Goal: Find specific page/section: Find specific page/section

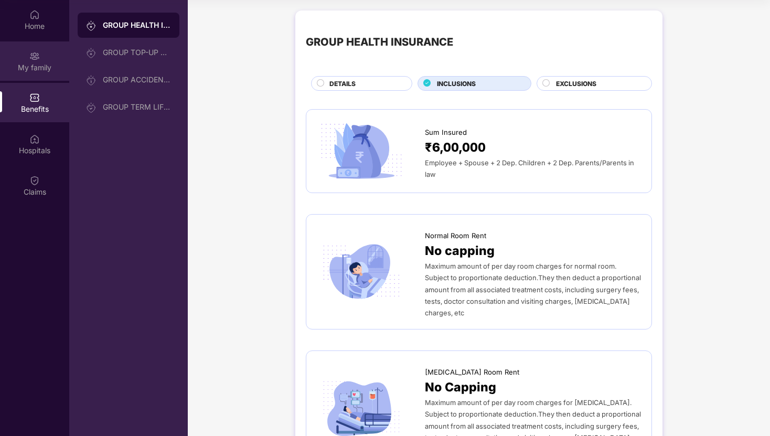
scroll to position [640, 0]
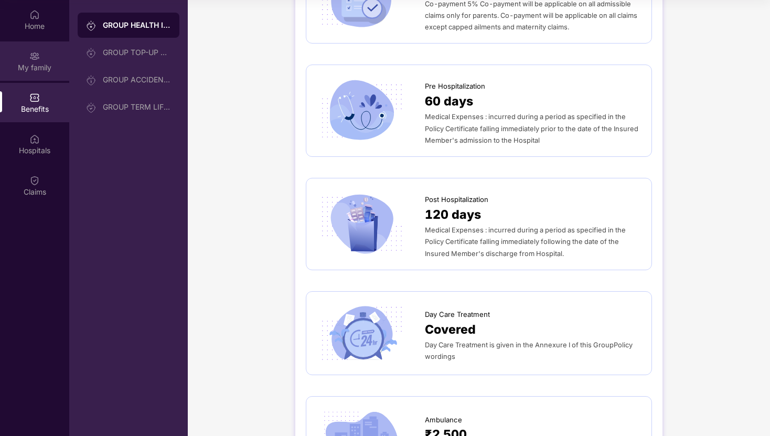
click at [42, 70] on div "My family" at bounding box center [34, 67] width 69 height 10
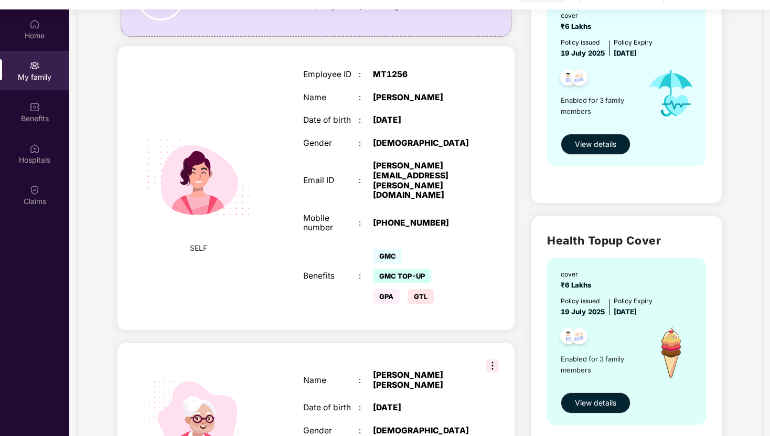
scroll to position [0, 0]
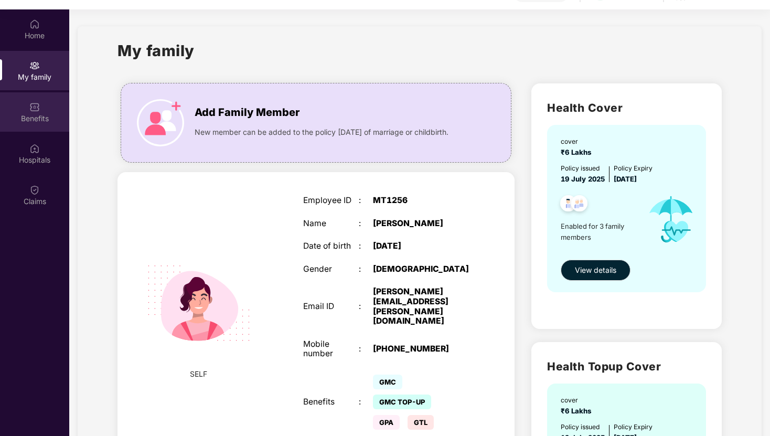
click at [38, 102] on img at bounding box center [34, 107] width 10 height 10
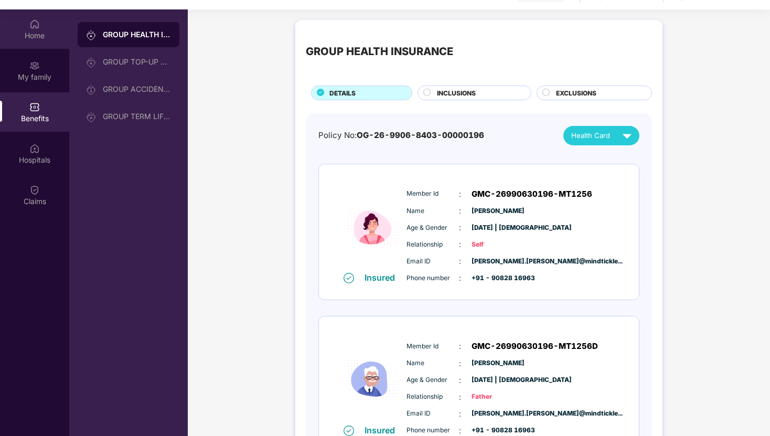
click at [40, 30] on div "Home" at bounding box center [34, 35] width 69 height 10
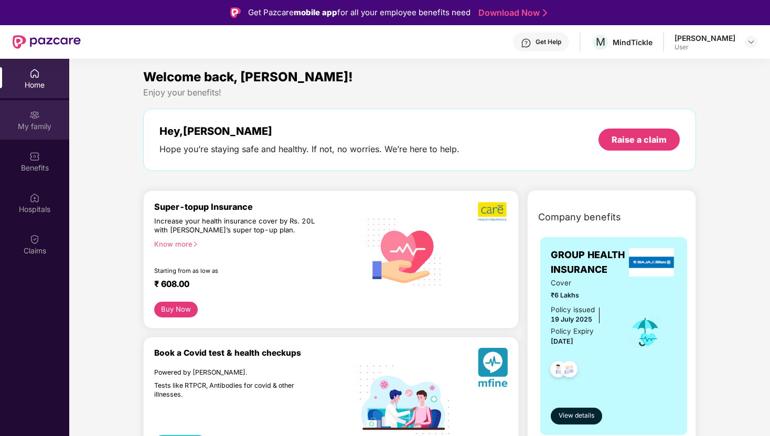
click at [44, 124] on div "My family" at bounding box center [34, 126] width 69 height 10
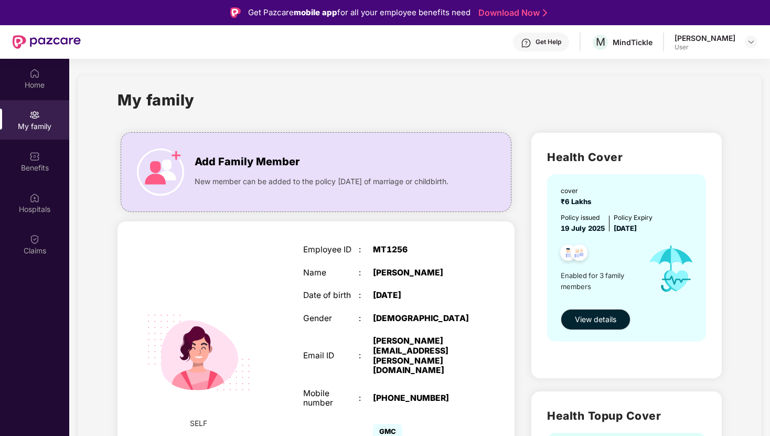
click at [261, 305] on img at bounding box center [199, 352] width 130 height 130
click at [221, 355] on img at bounding box center [199, 352] width 130 height 130
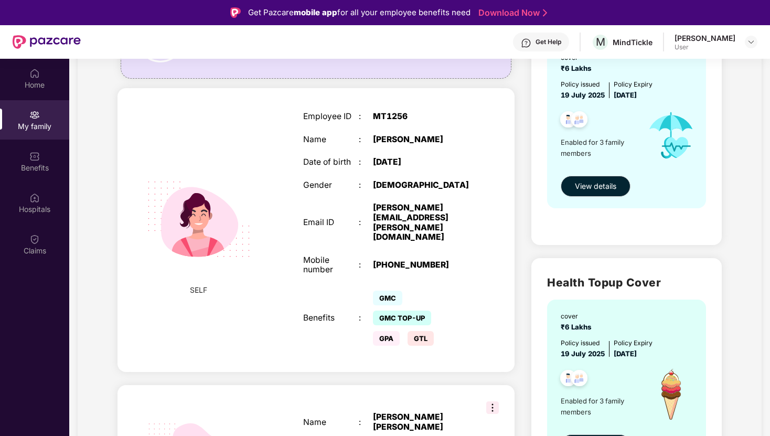
scroll to position [149, 0]
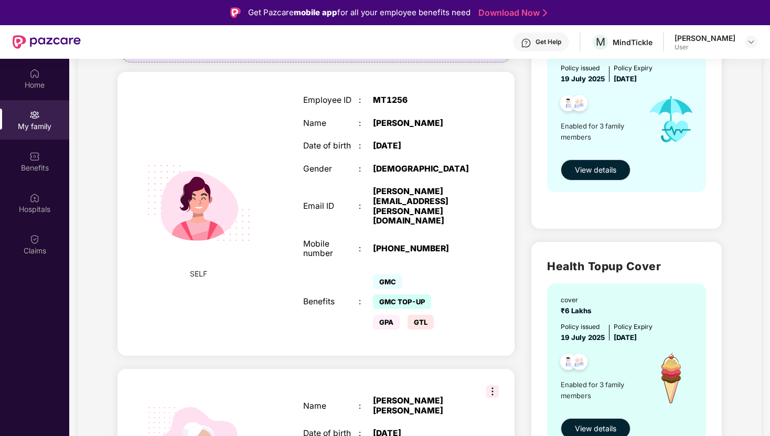
click at [333, 304] on div "Benefits : GMC GMC TOP-UP GPA GTL" at bounding box center [386, 302] width 167 height 61
click at [436, 317] on div "GTL" at bounding box center [424, 322] width 34 height 10
click at [381, 315] on span "GPA" at bounding box center [386, 322] width 27 height 15
drag, startPoint x: 371, startPoint y: 266, endPoint x: 448, endPoint y: 310, distance: 88.6
click at [448, 310] on div "Benefits : GMC GMC TOP-UP GPA GTL" at bounding box center [386, 302] width 167 height 61
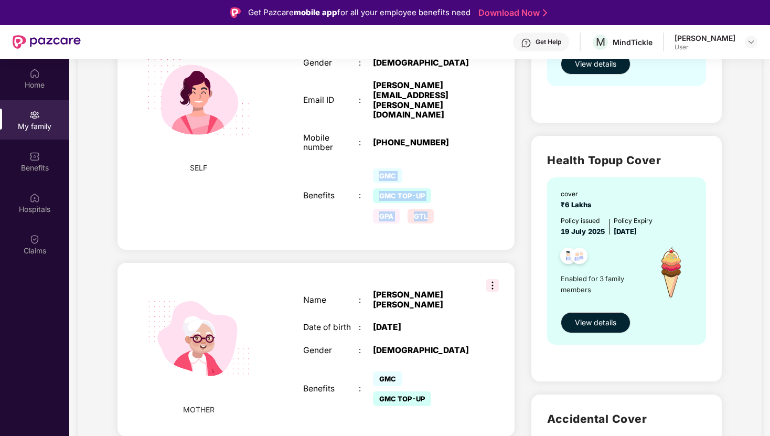
scroll to position [290, 0]
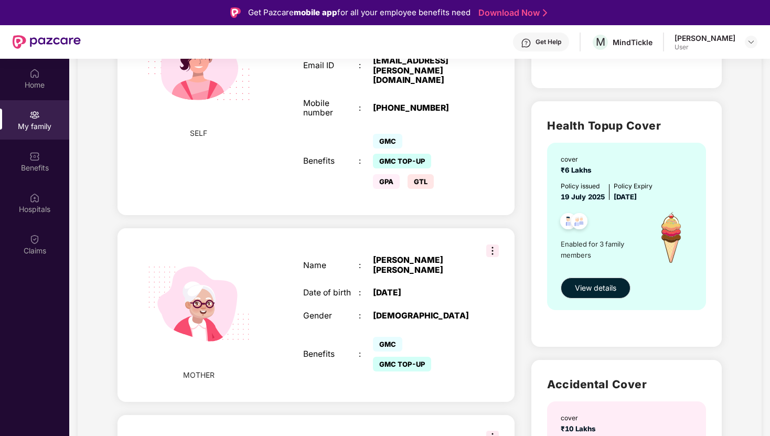
click at [408, 334] on div "GMC GMC TOP-UP" at bounding box center [422, 354] width 98 height 40
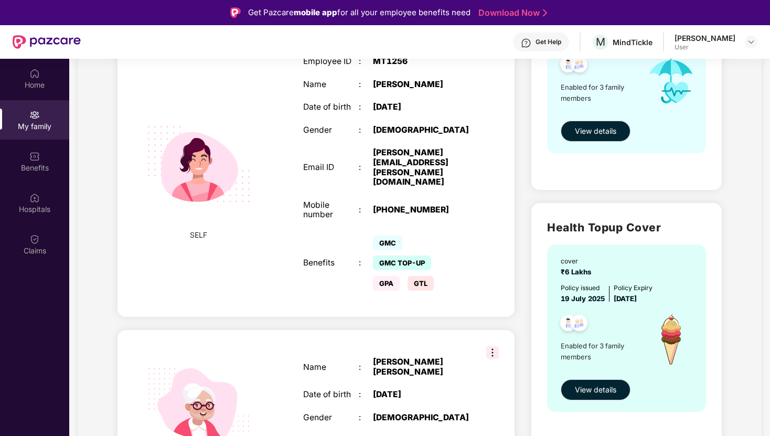
scroll to position [0, 0]
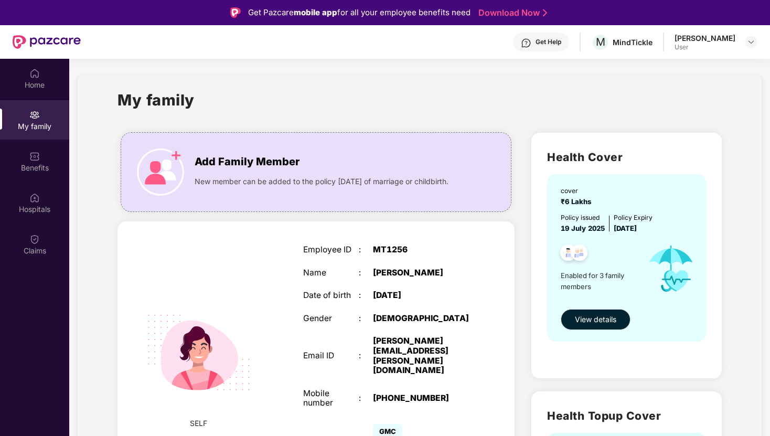
click at [596, 321] on span "View details" at bounding box center [595, 320] width 41 height 12
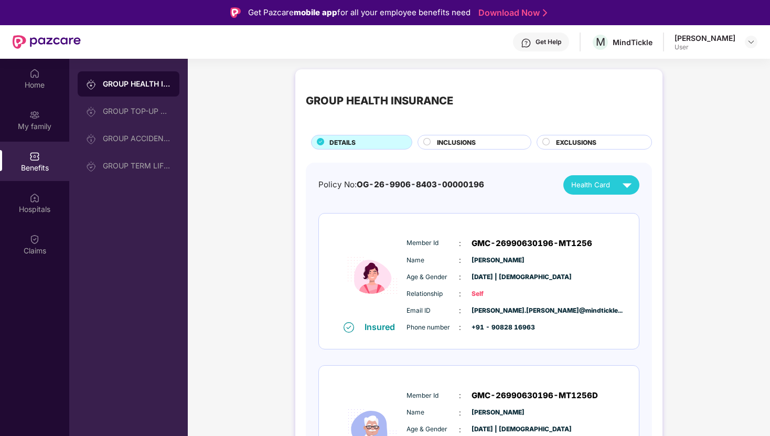
click at [607, 183] on span "Health Card" at bounding box center [590, 184] width 39 height 11
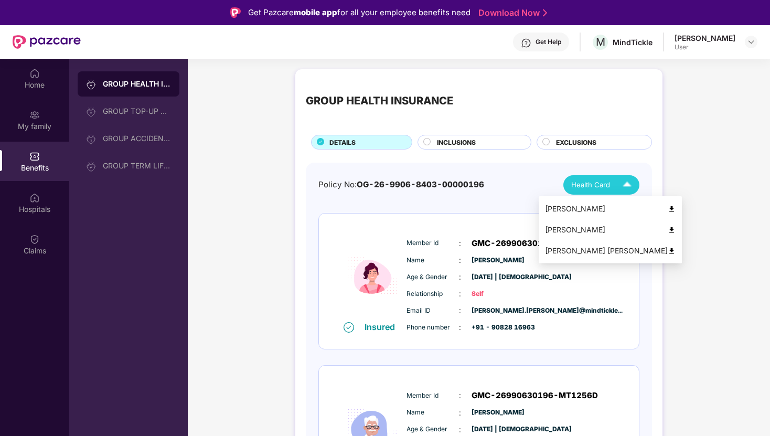
click at [617, 191] on div "Health Card" at bounding box center [603, 185] width 65 height 18
click at [668, 209] on img at bounding box center [672, 209] width 8 height 8
